Goal: Book appointment/travel/reservation

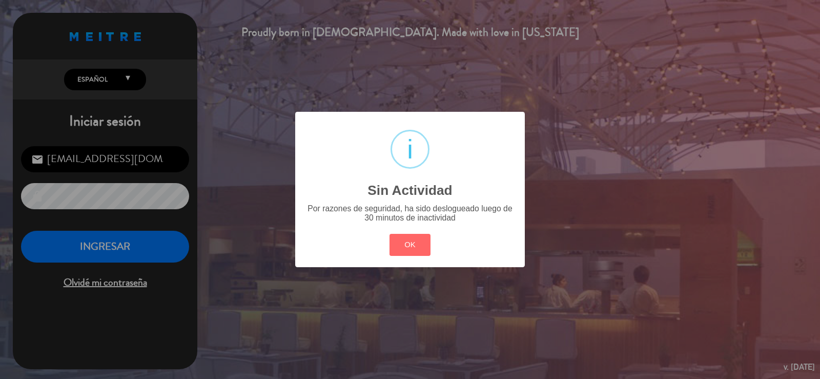
drag, startPoint x: 407, startPoint y: 244, endPoint x: 139, endPoint y: 264, distance: 268.4
click at [393, 242] on button "OK" at bounding box center [411, 245] width 42 height 22
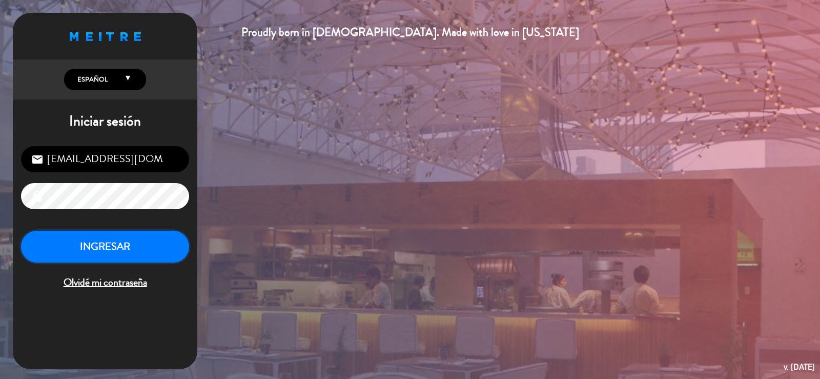
click at [95, 256] on button "INGRESAR" at bounding box center [105, 247] width 168 height 32
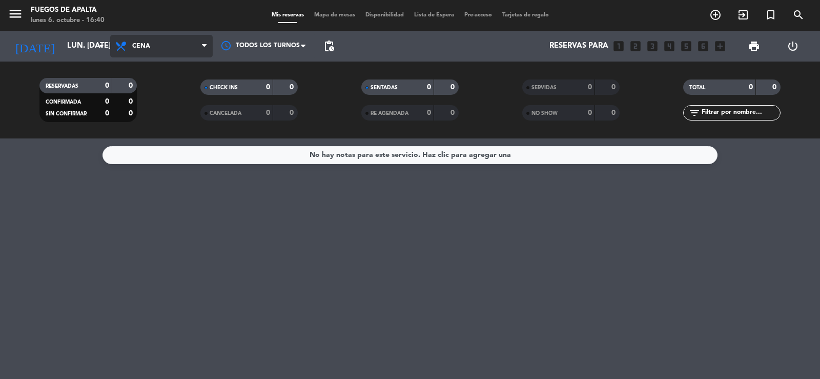
click at [134, 43] on span "Cena" at bounding box center [141, 46] width 18 height 7
click at [151, 91] on div "menu Fuegos de Apalta lunes 6. octubre - 16:40 Mis reservas Mapa de mesas Dispo…" at bounding box center [410, 69] width 820 height 138
click at [57, 29] on div "menu Fuegos de Apalta lunes 6. octubre - 16:40 Mis reservas Mapa de mesas Dispo…" at bounding box center [410, 15] width 820 height 31
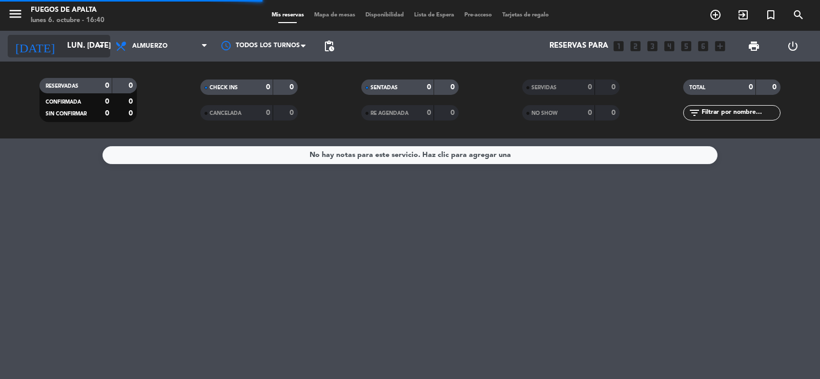
click at [67, 49] on input "lun. [DATE]" at bounding box center [111, 45] width 99 height 19
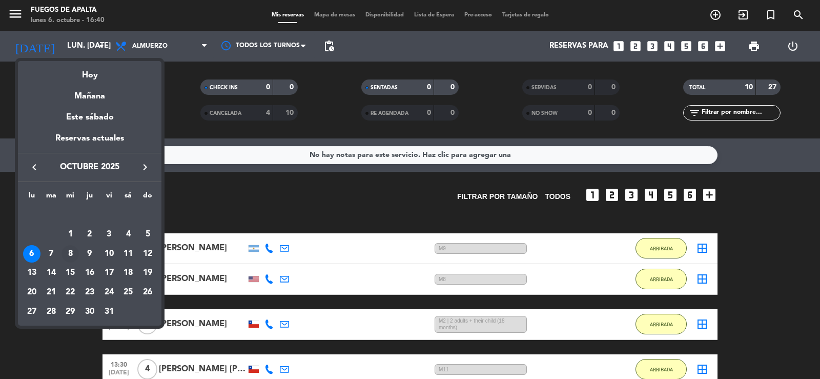
click at [68, 256] on div "8" at bounding box center [70, 253] width 17 height 17
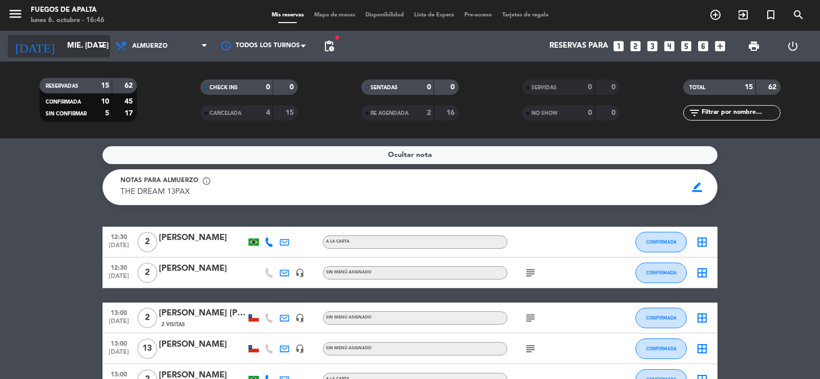
click at [74, 53] on input "mié. [DATE]" at bounding box center [111, 45] width 99 height 19
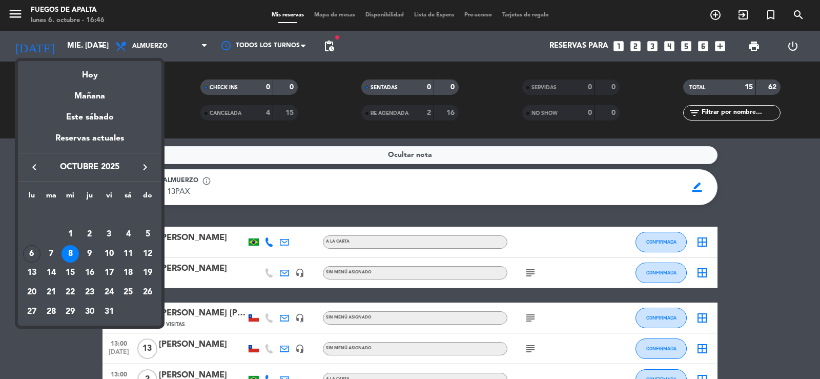
click at [145, 167] on icon "keyboard_arrow_right" at bounding box center [145, 167] width 12 height 12
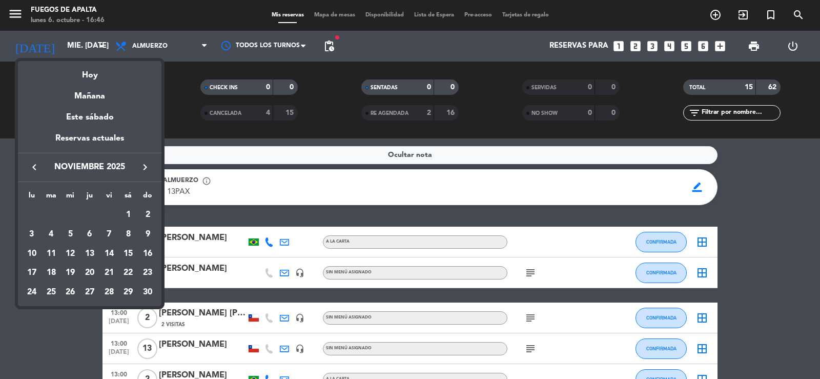
click at [145, 166] on icon "keyboard_arrow_right" at bounding box center [145, 167] width 12 height 12
click at [36, 169] on icon "keyboard_arrow_left" at bounding box center [34, 167] width 12 height 12
click at [90, 276] on div "20" at bounding box center [89, 272] width 17 height 17
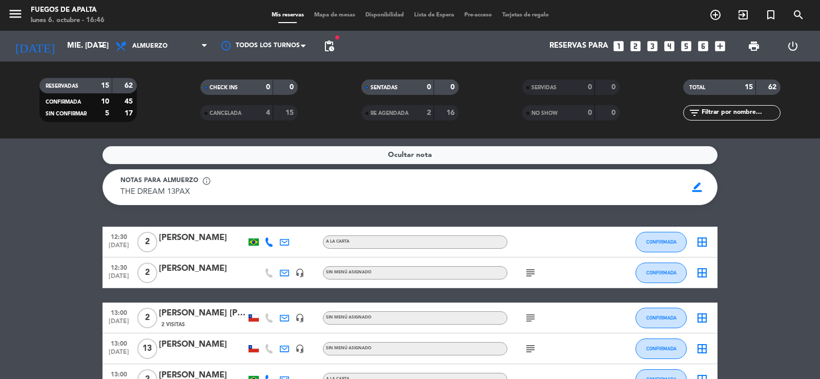
type input "[DEMOGRAPHIC_DATA] [DATE]"
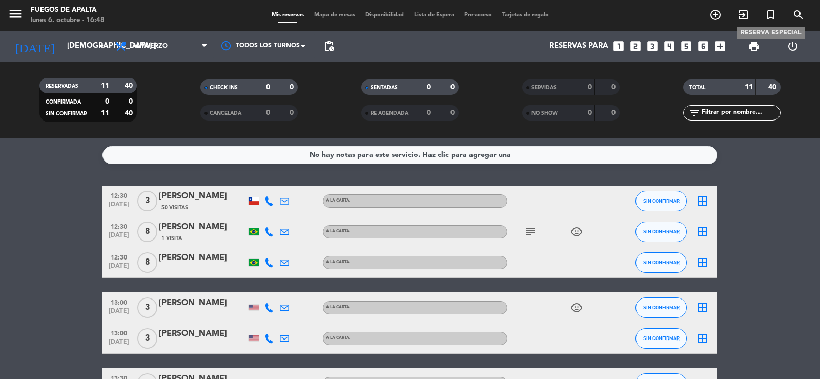
click at [771, 14] on icon "turned_in_not" at bounding box center [771, 15] width 12 height 12
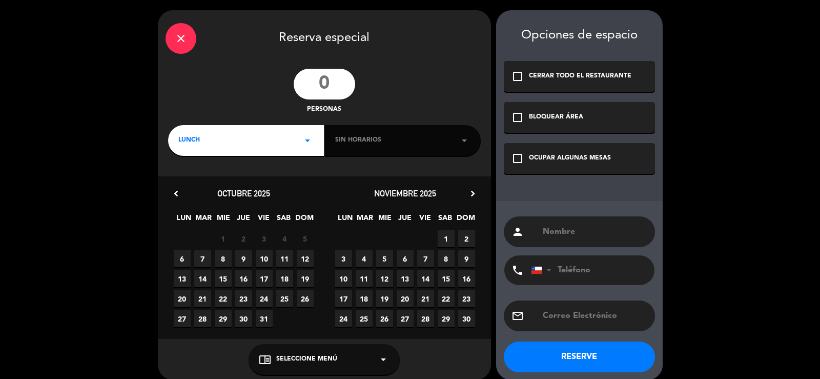
click at [344, 79] on input "number" at bounding box center [325, 84] width 62 height 31
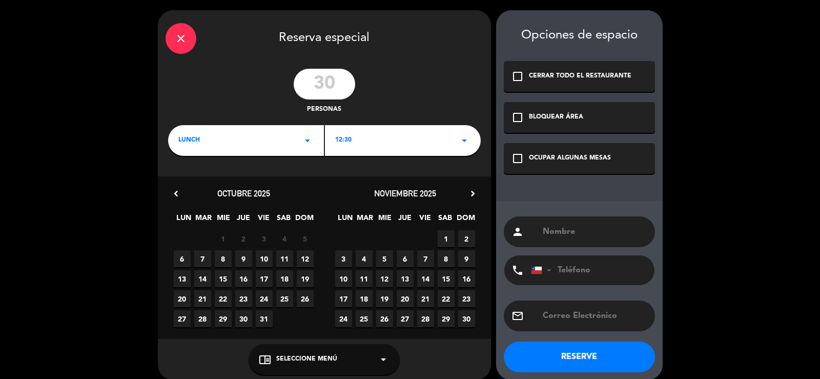
type input "30"
click at [409, 296] on span "20" at bounding box center [405, 298] width 17 height 17
click at [380, 137] on div "12:30 arrow_drop_down" at bounding box center [403, 140] width 156 height 31
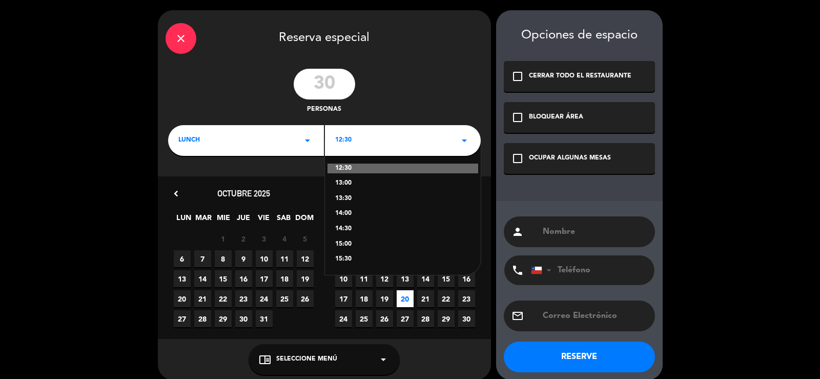
click at [353, 182] on div "13:00" at bounding box center [402, 183] width 135 height 10
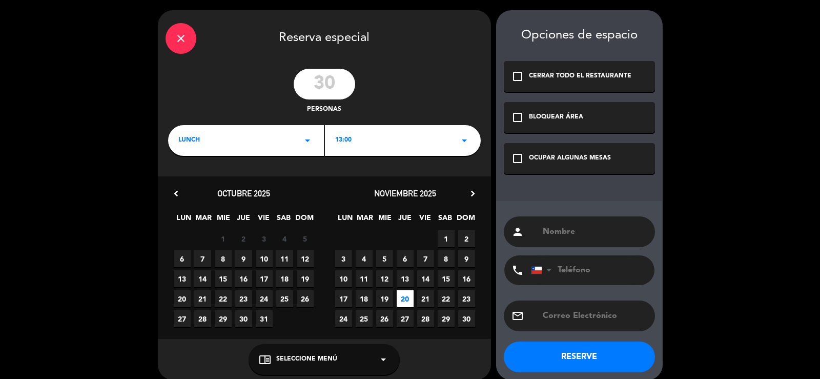
click at [544, 153] on div "check_box_outline_blank OCUPAR ALGUNAS MESAS" at bounding box center [579, 158] width 151 height 31
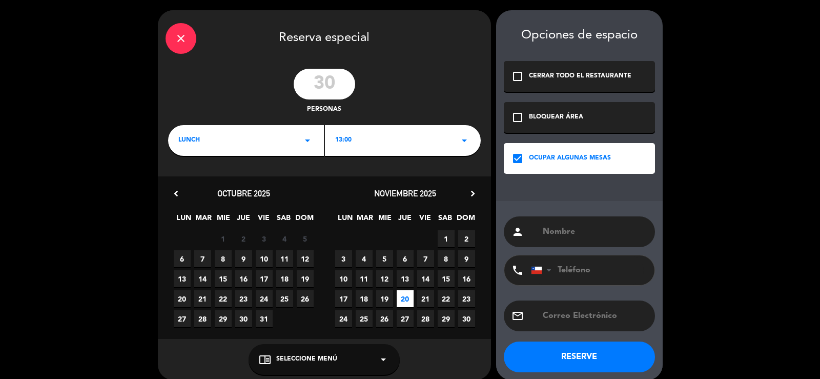
paste input "[EMAIL_ADDRESS][DOMAIN_NAME]"
drag, startPoint x: 567, startPoint y: 230, endPoint x: 632, endPoint y: 230, distance: 64.6
click at [632, 230] on input "[EMAIL_ADDRESS][DOMAIN_NAME]" at bounding box center [595, 232] width 106 height 14
click at [590, 233] on input "trafficm" at bounding box center [595, 232] width 106 height 14
drag, startPoint x: 548, startPoint y: 231, endPoint x: 583, endPoint y: 231, distance: 35.9
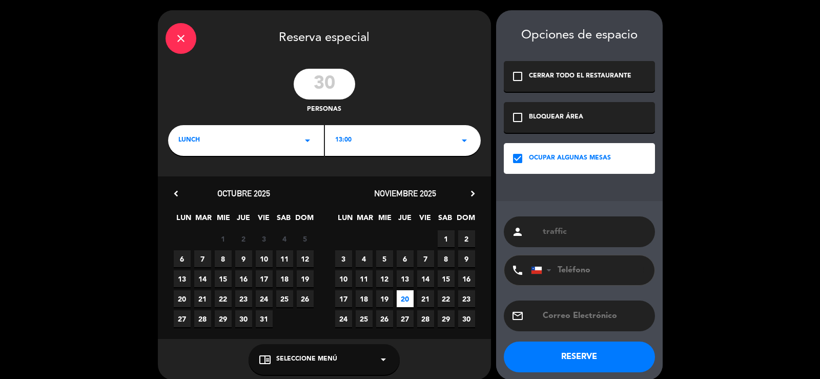
click at [548, 231] on input "traffic" at bounding box center [595, 232] width 106 height 14
type input "Traffic"
paste input "[EMAIL_ADDRESS][DOMAIN_NAME]"
type input "[EMAIL_ADDRESS][DOMAIN_NAME]"
click at [596, 354] on button "RESERVE" at bounding box center [579, 356] width 151 height 31
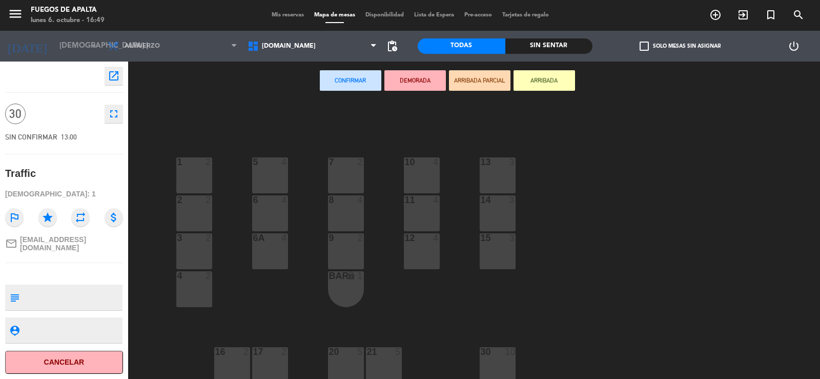
click at [236, 110] on div "1 2 5 4 7 2 10 4 13 3 2 2 6 4 8 4 11 4 14 3 3 2 9 2 12 4 15 3 6A 4 4 2 BAR lock…" at bounding box center [478, 240] width 684 height 279
click at [364, 75] on button "Confirmar" at bounding box center [351, 80] width 62 height 21
